Goal: Information Seeking & Learning: Learn about a topic

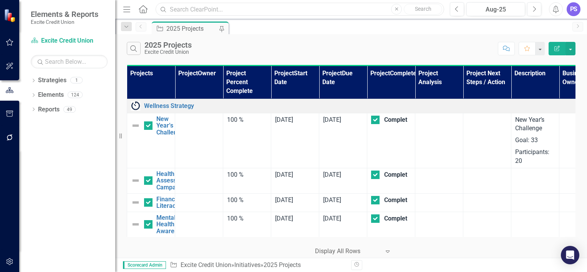
click at [246, 12] on input "text" at bounding box center [300, 9] width 289 height 13
type input "predictive"
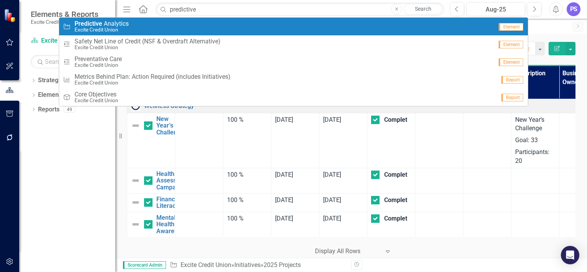
click at [183, 27] on div "Initiative Predictive A n a l y t i c s Excite Credit Union" at bounding box center [278, 26] width 430 height 13
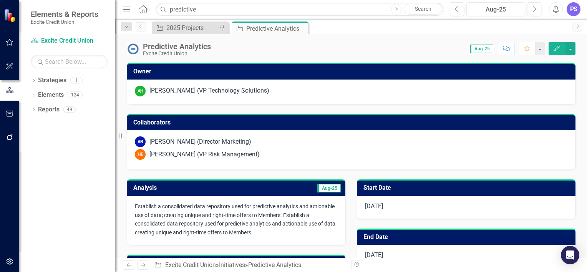
drag, startPoint x: 137, startPoint y: 207, endPoint x: 264, endPoint y: 232, distance: 129.9
click at [264, 232] on span "Establish a consolidated data repository used for predictive analytics and acti…" at bounding box center [236, 219] width 202 height 33
drag, startPoint x: 264, startPoint y: 232, endPoint x: 149, endPoint y: 201, distance: 119.8
click at [149, 202] on p "Establish a consolidated data repository used for predictive analytics and acti…" at bounding box center [236, 219] width 202 height 35
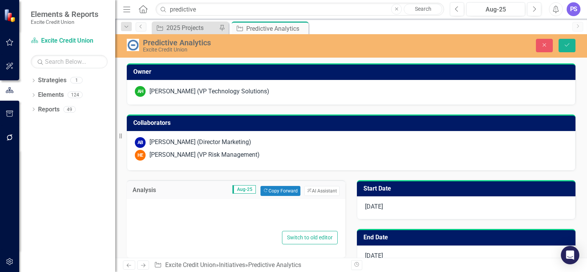
type textarea "<p><span style="font-size: 14px;">Establish a consolidated data repository used…"
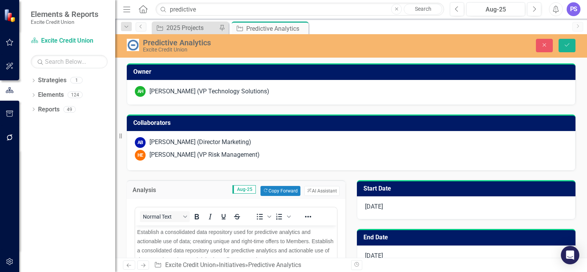
click at [52, 201] on div "Dropdown Strategies 1 Excite Credit Union Dropdown Elements 124 Dropdown Area o…" at bounding box center [67, 173] width 96 height 198
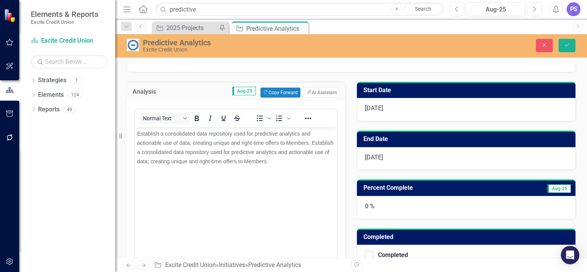
scroll to position [98, 0]
click at [64, 148] on div "Dropdown Strategies 1 Excite Credit Union Dropdown Elements 124 Dropdown Area o…" at bounding box center [67, 173] width 96 height 198
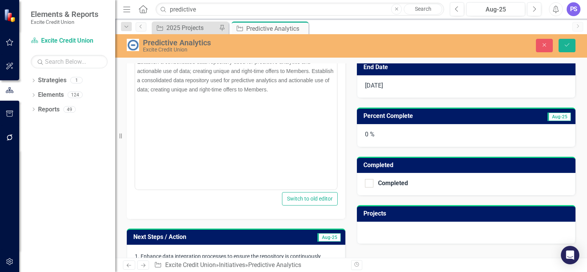
scroll to position [178, 0]
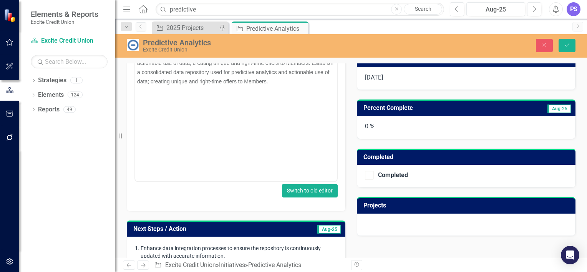
click at [300, 188] on button "Switch to old editor" at bounding box center [310, 190] width 56 height 13
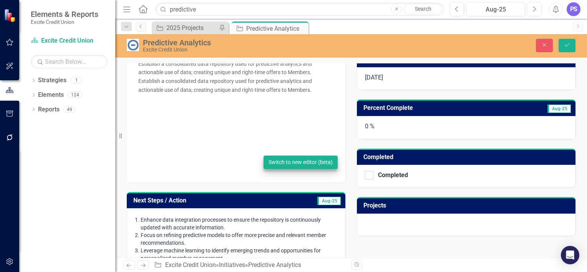
scroll to position [180, 0]
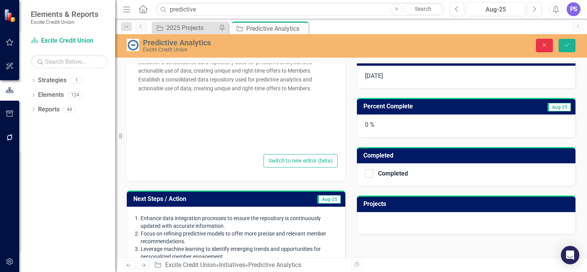
click at [547, 41] on button "Close" at bounding box center [544, 45] width 17 height 13
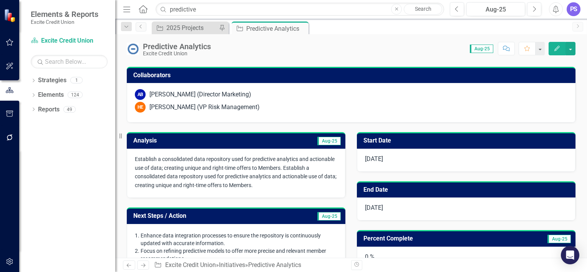
scroll to position [0, 0]
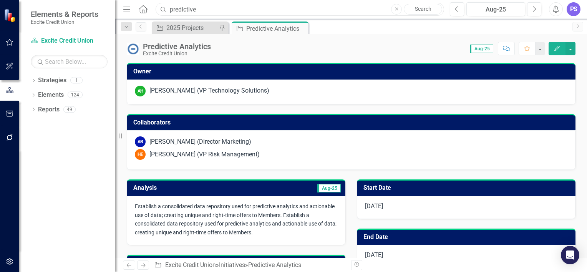
click at [213, 11] on input "predictive" at bounding box center [300, 9] width 289 height 13
click at [214, 10] on input "blackline" at bounding box center [300, 9] width 289 height 13
type input "black"
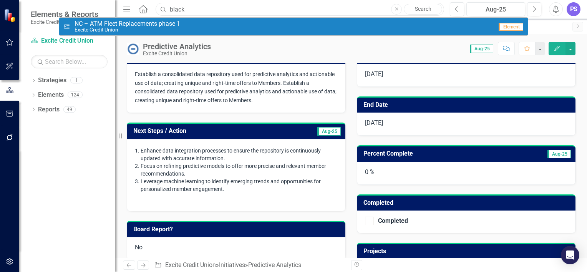
scroll to position [301, 0]
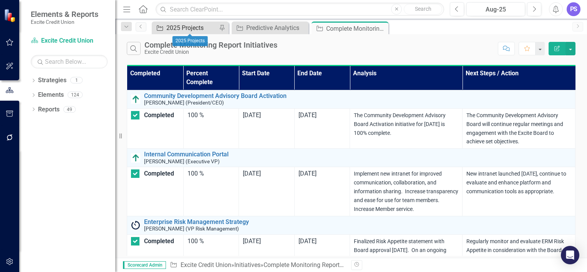
click at [176, 28] on div "2025 Projects" at bounding box center [191, 28] width 51 height 10
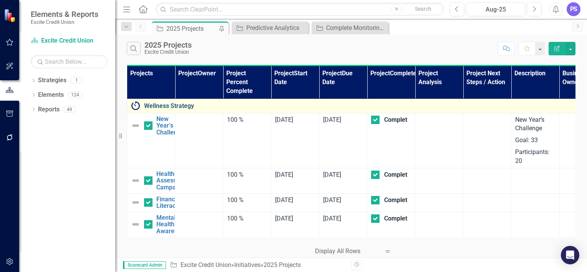
click at [161, 108] on link "Wellness Strategy" at bounding box center [373, 106] width 459 height 7
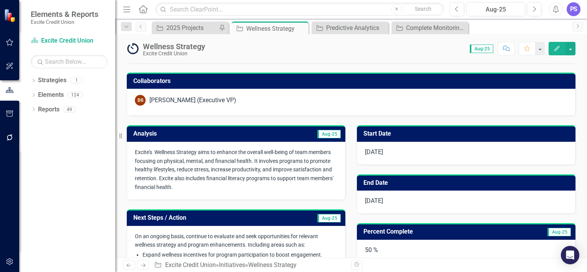
scroll to position [43, 0]
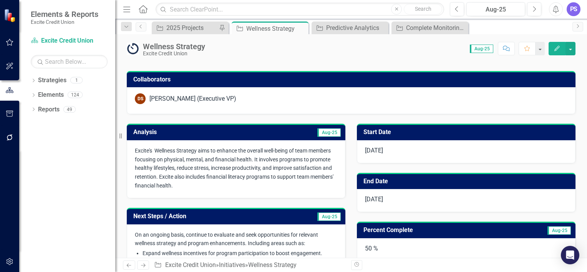
click at [280, 148] on span "Excite's Wellness Strategy aims to enhance the overall well-being of team membe…" at bounding box center [234, 168] width 199 height 41
drag, startPoint x: 280, startPoint y: 148, endPoint x: 309, endPoint y: 170, distance: 36.7
click at [309, 170] on span "Excite's Wellness Strategy aims to enhance the overall well-being of team membe…" at bounding box center [234, 168] width 199 height 41
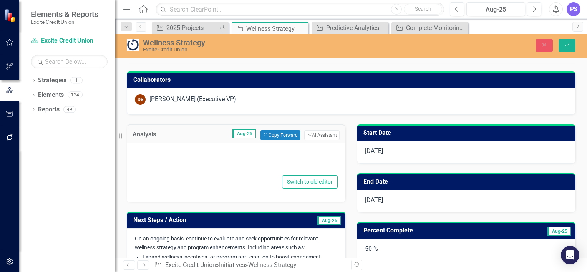
type textarea "<p><span style="font-size: 14px;">Excite's&nbsp; Wellness Strategy aims to enha…"
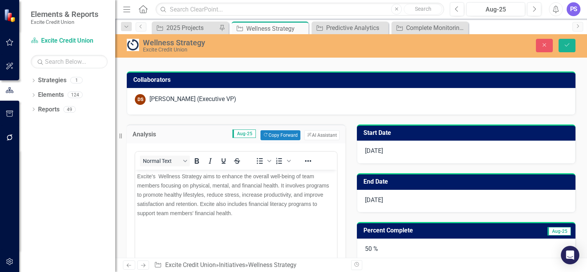
scroll to position [0, 0]
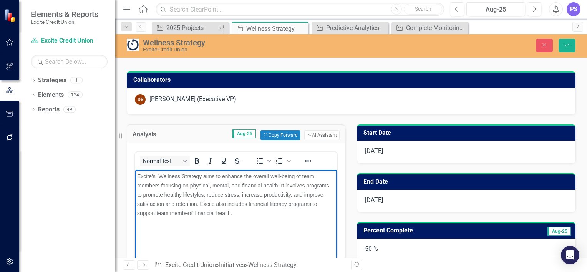
drag, startPoint x: 247, startPoint y: 217, endPoint x: 133, endPoint y: 176, distance: 121.4
click at [135, 176] on html "Excite's Wellness Strategy aims to enhance the overall well-being of team membe…" at bounding box center [236, 226] width 202 height 115
copy span "Excite's Wellness Strategy aims to enhance the overall well-being of team membe…"
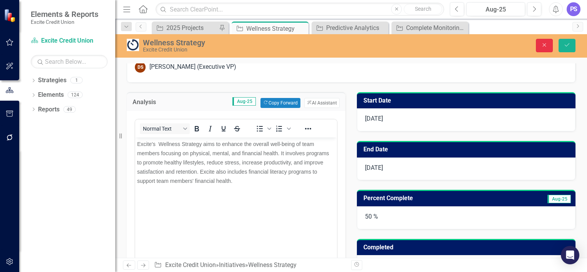
click at [543, 41] on button "Close" at bounding box center [544, 45] width 17 height 13
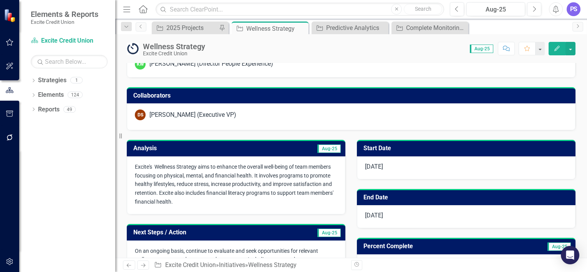
scroll to position [25, 0]
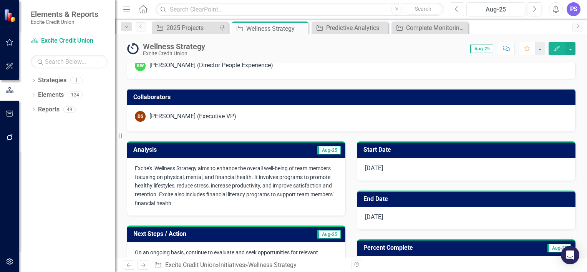
click at [452, 12] on button "Previous" at bounding box center [457, 9] width 14 height 14
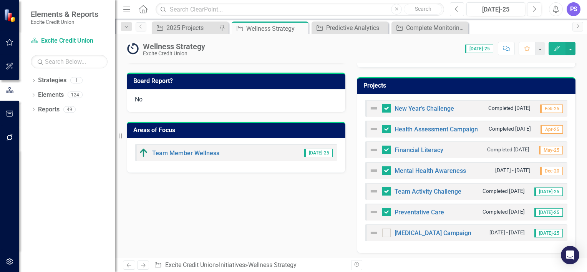
scroll to position [313, 0]
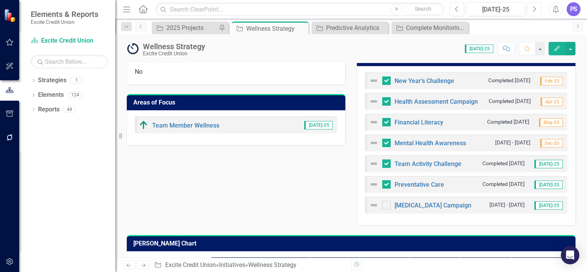
click at [537, 5] on button "Next" at bounding box center [534, 9] width 14 height 14
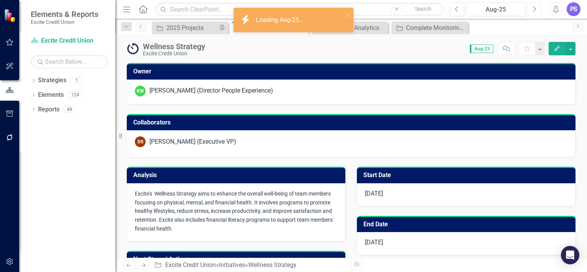
checkbox input "true"
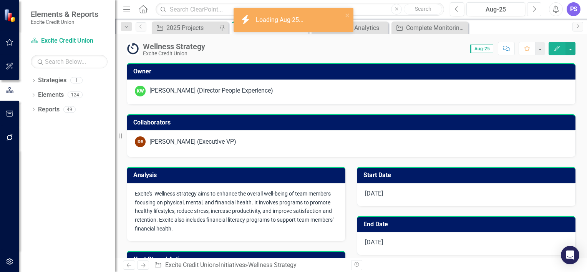
checkbox input "true"
click at [533, 11] on icon "Next" at bounding box center [534, 9] width 4 height 7
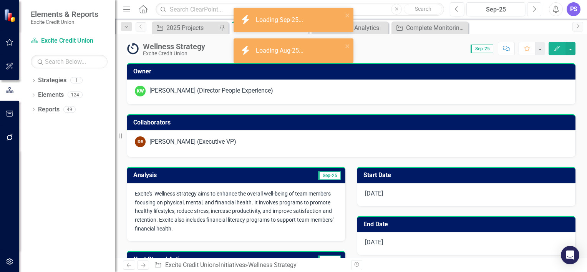
checkbox input "true"
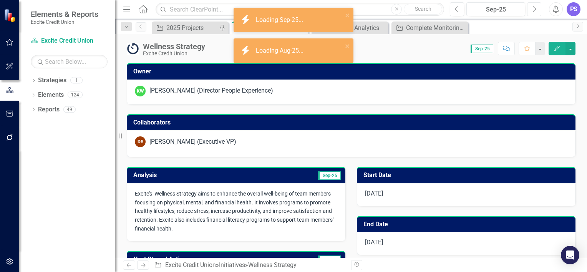
checkbox input "true"
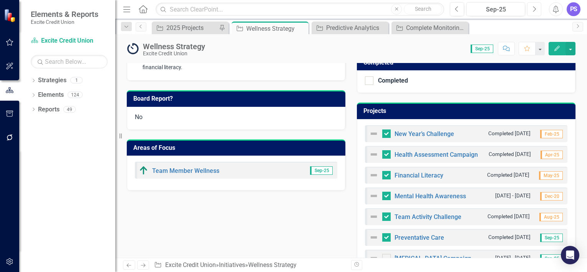
scroll to position [260, 0]
click at [261, 139] on div "Areas of Focus" at bounding box center [236, 147] width 219 height 17
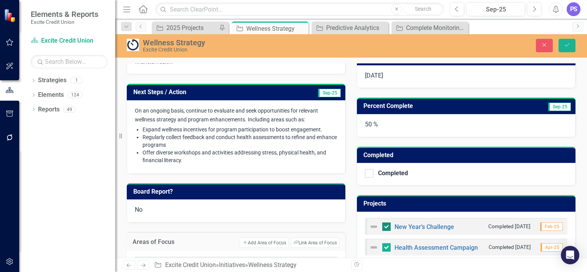
scroll to position [90, 0]
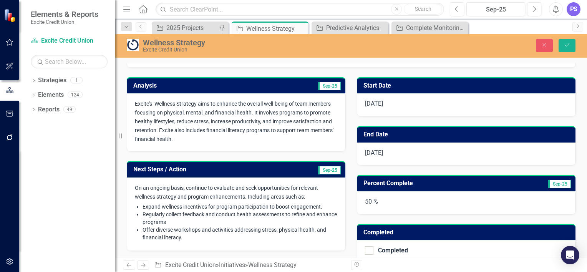
click at [279, 126] on span "Excite's Wellness Strategy aims to enhance the overall well-being of team membe…" at bounding box center [234, 121] width 199 height 41
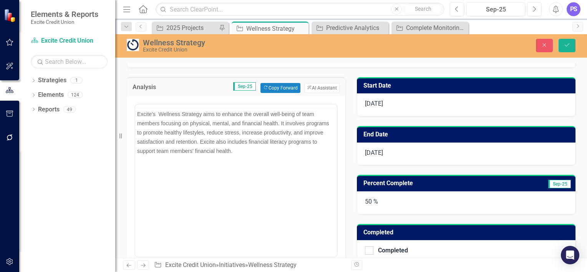
scroll to position [0, 0]
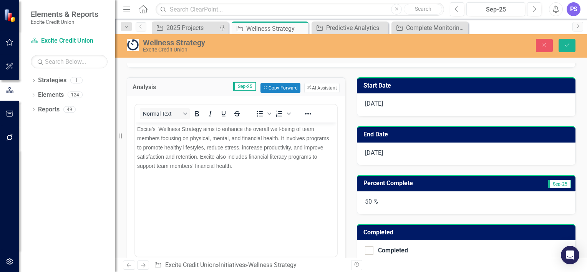
drag, startPoint x: 242, startPoint y: 165, endPoint x: 212, endPoint y: 234, distance: 74.8
click at [135, 122] on html "Excite's Wellness Strategy aims to enhance the overall well-being of team membe…" at bounding box center [236, 179] width 202 height 115
copy span "Excite's Wellness Strategy aims to enhance the overall well-being of team membe…"
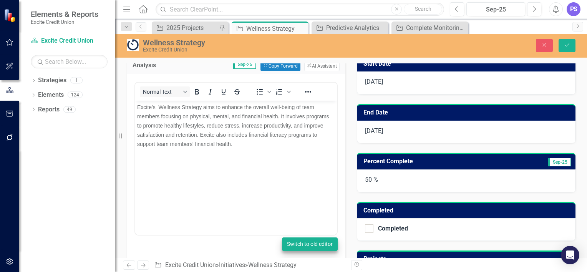
scroll to position [112, 0]
click at [542, 41] on button "Close" at bounding box center [544, 45] width 17 height 13
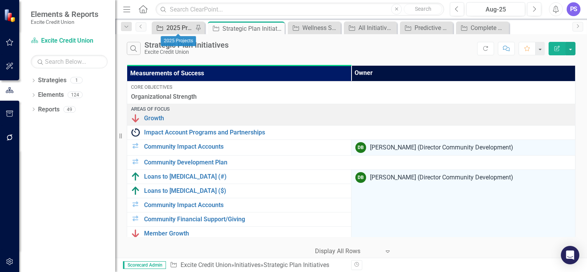
click at [177, 26] on div "2025 Projects" at bounding box center [179, 28] width 27 height 10
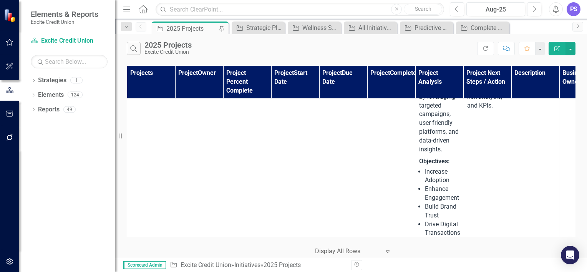
scroll to position [1015, 0]
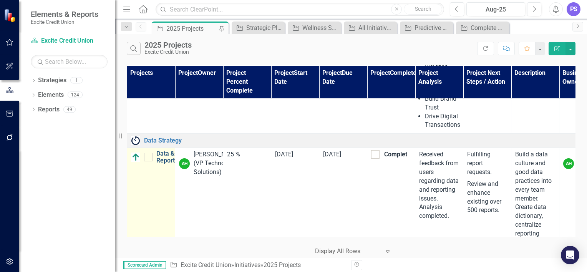
click at [168, 164] on link "Data & Reporting" at bounding box center [169, 156] width 27 height 13
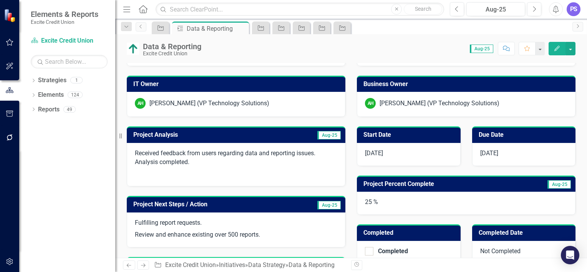
scroll to position [130, 0]
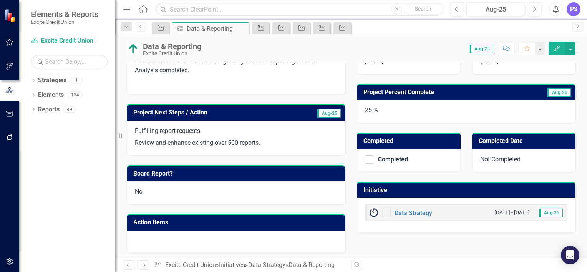
click at [201, 148] on div "Fulfilling report requests. Review and enhance existing over 500 reports." at bounding box center [236, 138] width 219 height 35
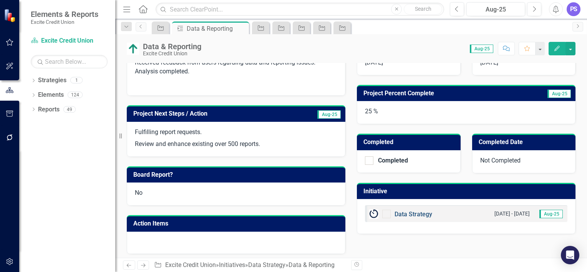
click at [403, 213] on link "Data Strategy" at bounding box center [414, 214] width 38 height 7
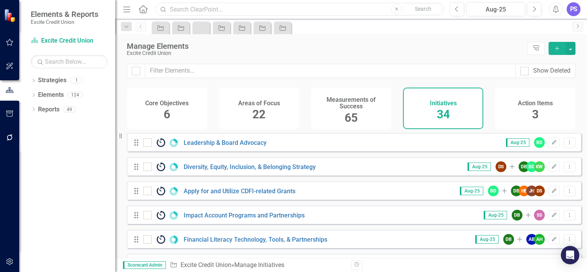
click at [198, 10] on input "text" at bounding box center [300, 9] width 289 height 13
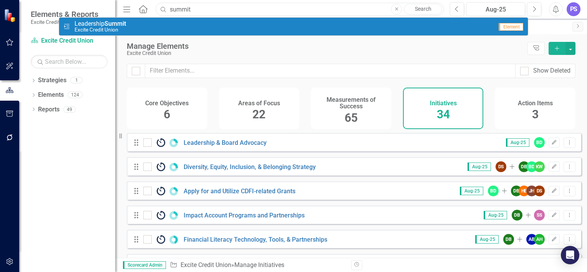
type input "summit"
click at [159, 28] on div "Project Leadership Summit Excite Credit Union" at bounding box center [278, 26] width 430 height 13
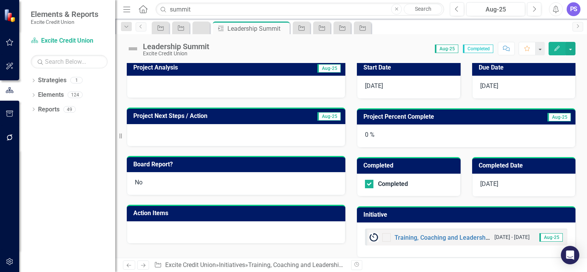
scroll to position [201, 0]
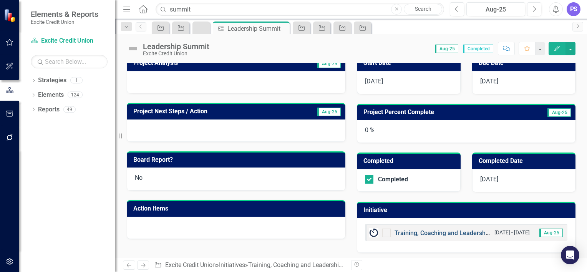
click at [421, 231] on link "Training, Coaching and Leadership Develoment" at bounding box center [460, 232] width 131 height 7
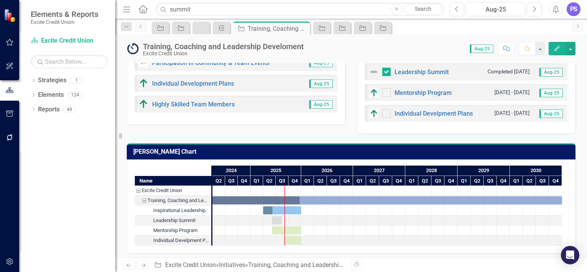
scroll to position [295, 0]
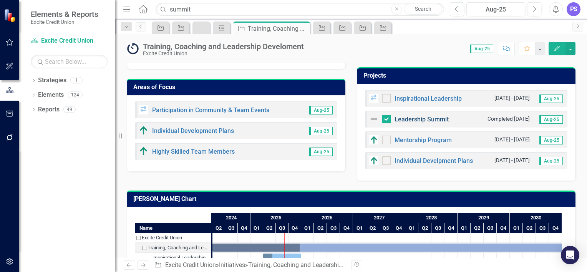
click at [415, 119] on link "Leadership Summit" at bounding box center [422, 119] width 54 height 7
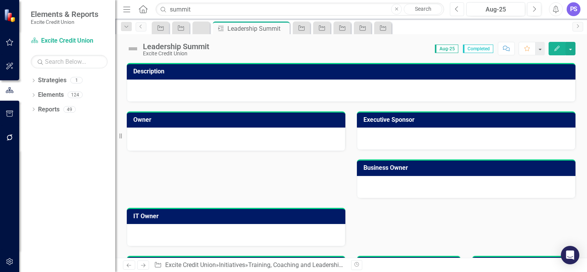
click at [457, 7] on icon "button" at bounding box center [456, 8] width 3 height 5
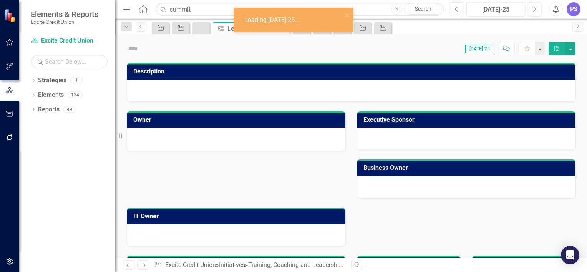
checkbox input "true"
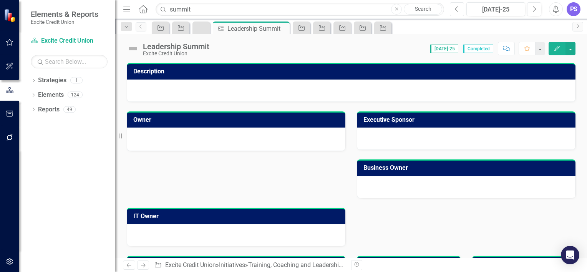
click at [457, 7] on icon "button" at bounding box center [456, 8] width 3 height 5
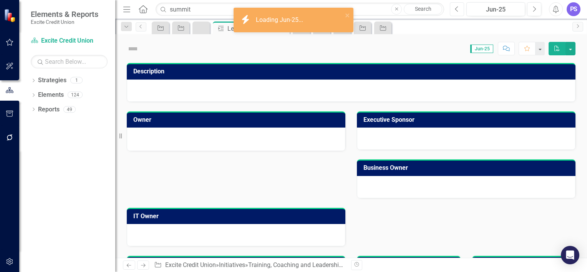
checkbox input "true"
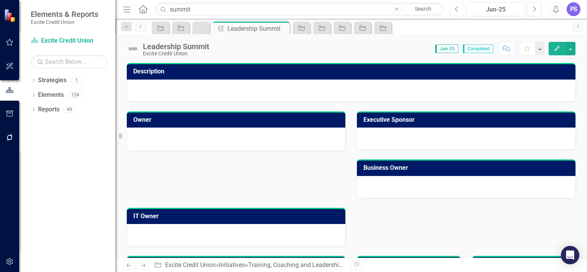
click at [458, 6] on icon "Previous" at bounding box center [457, 9] width 4 height 7
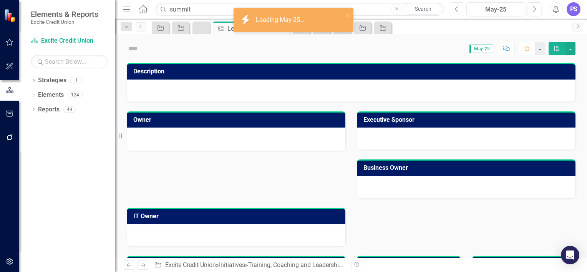
checkbox input "true"
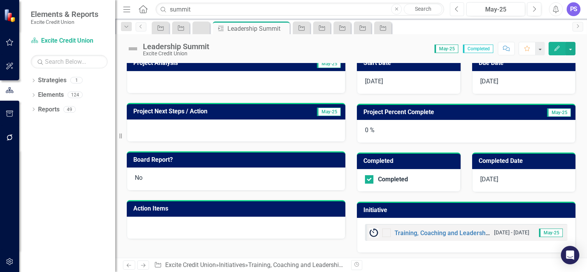
scroll to position [187, 0]
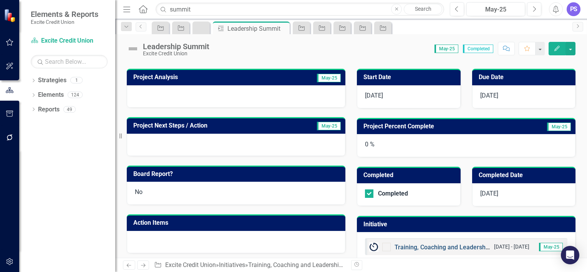
click at [444, 245] on link "Training, Coaching and Leadership Develoment" at bounding box center [460, 247] width 131 height 7
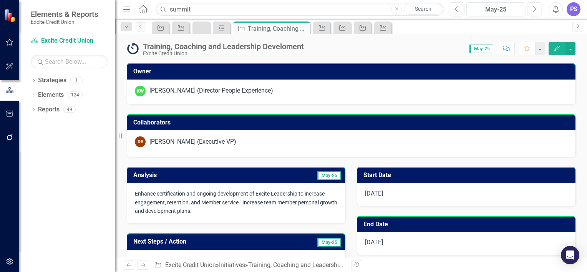
checkbox input "true"
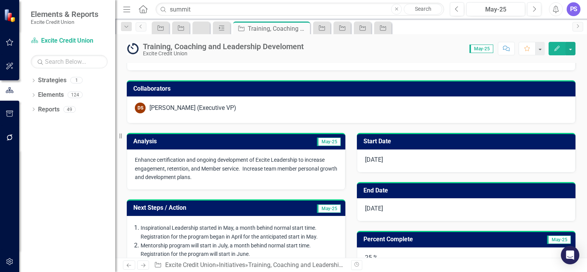
scroll to position [28, 0]
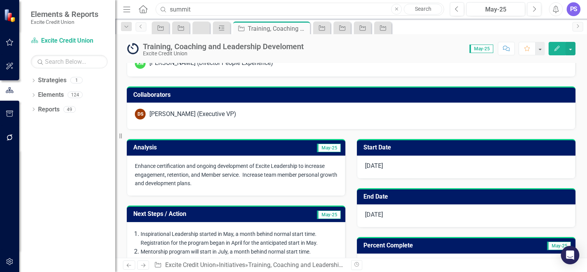
click at [202, 8] on input "summit" at bounding box center [300, 9] width 289 height 13
type input "coinstar"
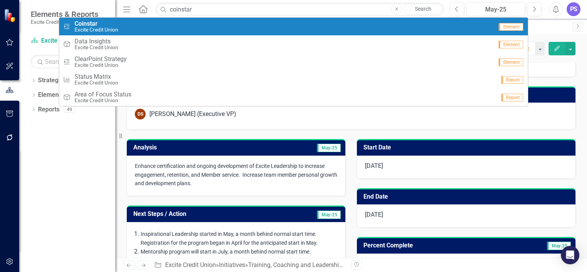
click at [165, 26] on div "Project Coinstar Excite Credit Union" at bounding box center [278, 26] width 430 height 13
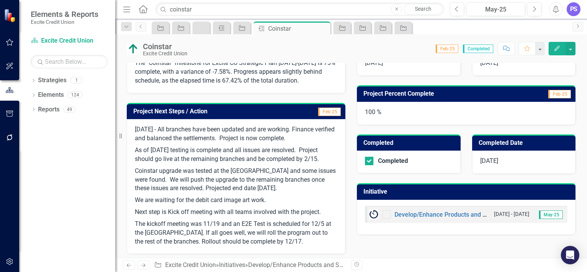
scroll to position [175, 0]
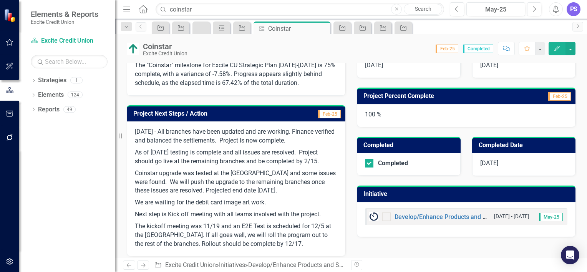
click at [183, 152] on p "As of [DATE] testing is complete and all issues are resolved. Project should go…" at bounding box center [236, 157] width 202 height 21
click at [183, 149] on p "As of [DATE] testing is complete and all issues are resolved. Project should go…" at bounding box center [236, 157] width 202 height 21
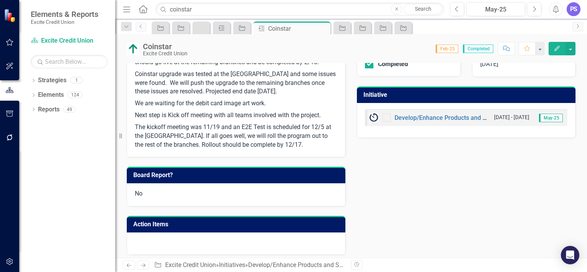
scroll to position [276, 0]
